Goal: Find specific fact

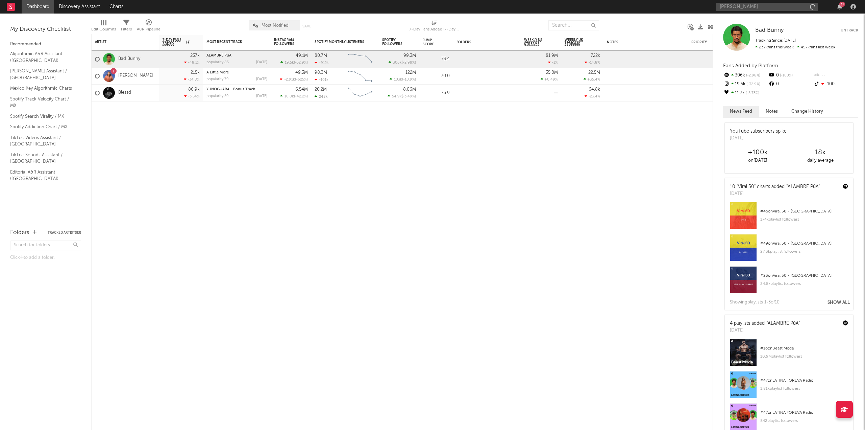
type input "[PERSON_NAME]"
click at [765, 19] on div "[PERSON_NAME]" at bounding box center [777, 20] width 74 height 8
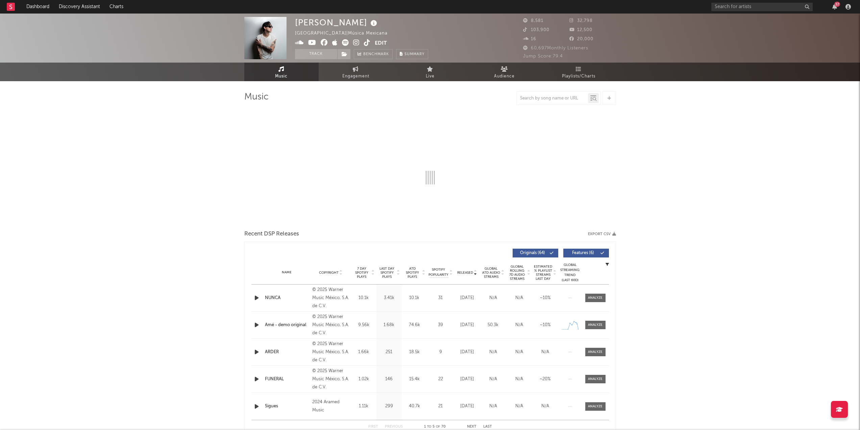
select select "6m"
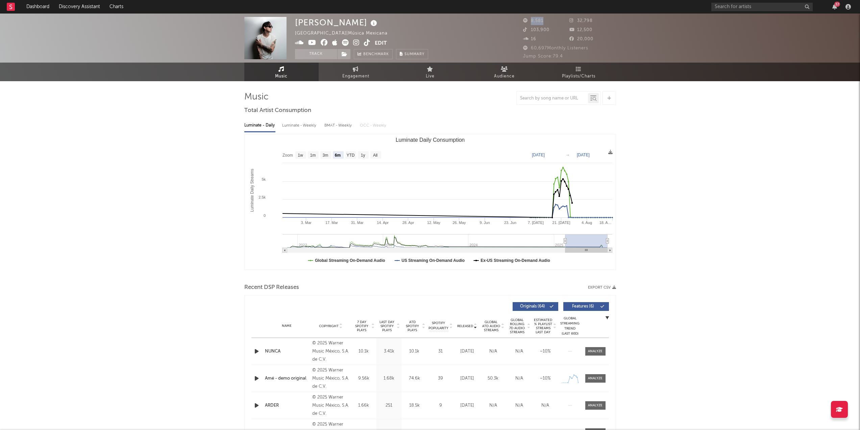
drag, startPoint x: 545, startPoint y: 20, endPoint x: 532, endPoint y: 24, distance: 13.5
click at [532, 24] on div "8,581" at bounding box center [546, 21] width 47 height 8
copy span "8,581"
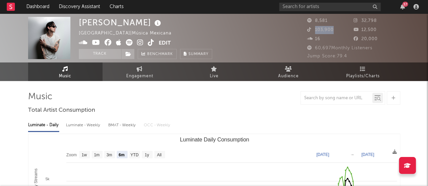
drag, startPoint x: 332, startPoint y: 29, endPoint x: 315, endPoint y: 31, distance: 17.4
click at [315, 31] on span "103,900" at bounding box center [320, 30] width 26 height 4
copy span "103,900"
drag, startPoint x: 377, startPoint y: 19, endPoint x: 361, endPoint y: 23, distance: 17.1
click at [361, 23] on div "32,798" at bounding box center [376, 21] width 47 height 8
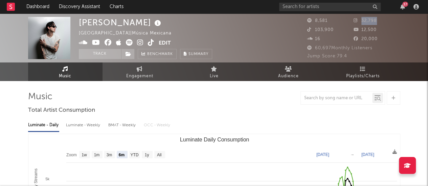
copy span "32,798"
drag, startPoint x: 381, startPoint y: 33, endPoint x: 360, endPoint y: 30, distance: 20.5
click at [360, 30] on div "12,500" at bounding box center [376, 30] width 47 height 8
copy span "12,500"
